Goal: Find specific page/section: Find specific page/section

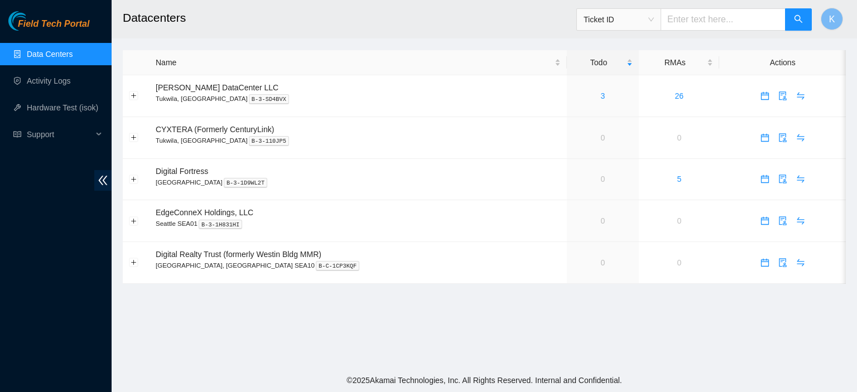
click at [36, 55] on link "Data Centers" at bounding box center [50, 54] width 46 height 9
